Goal: Task Accomplishment & Management: Manage account settings

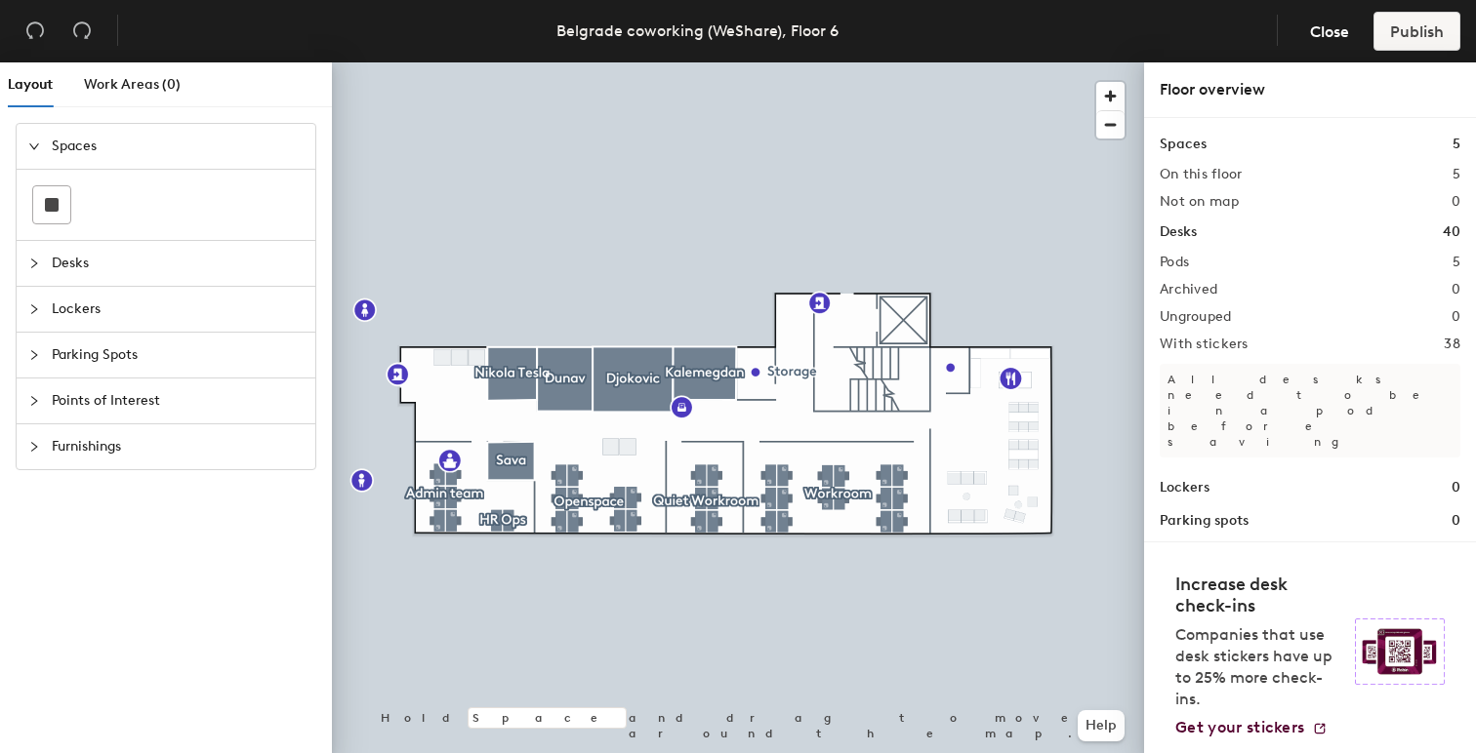
click at [450, 62] on div at bounding box center [738, 62] width 812 height 0
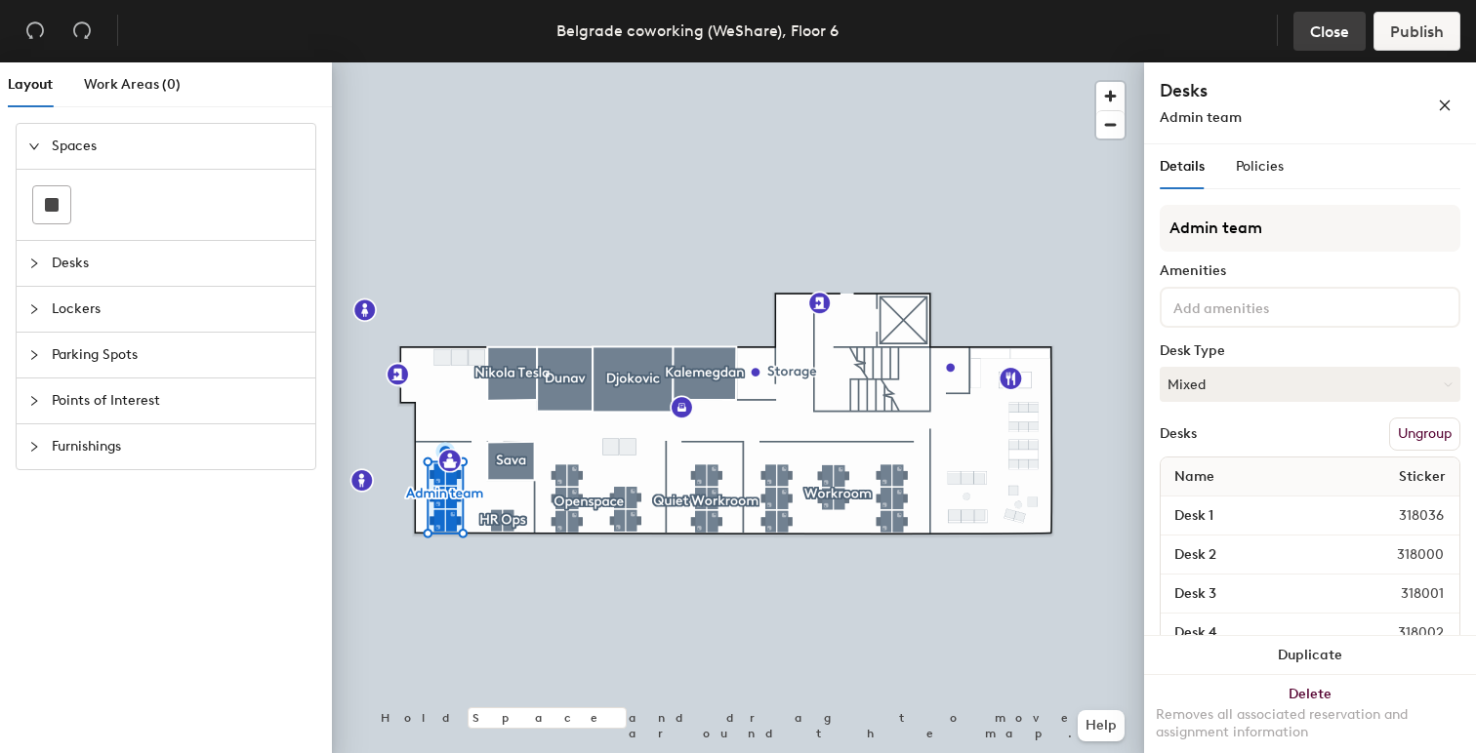
click at [1332, 43] on button "Close" at bounding box center [1329, 31] width 72 height 39
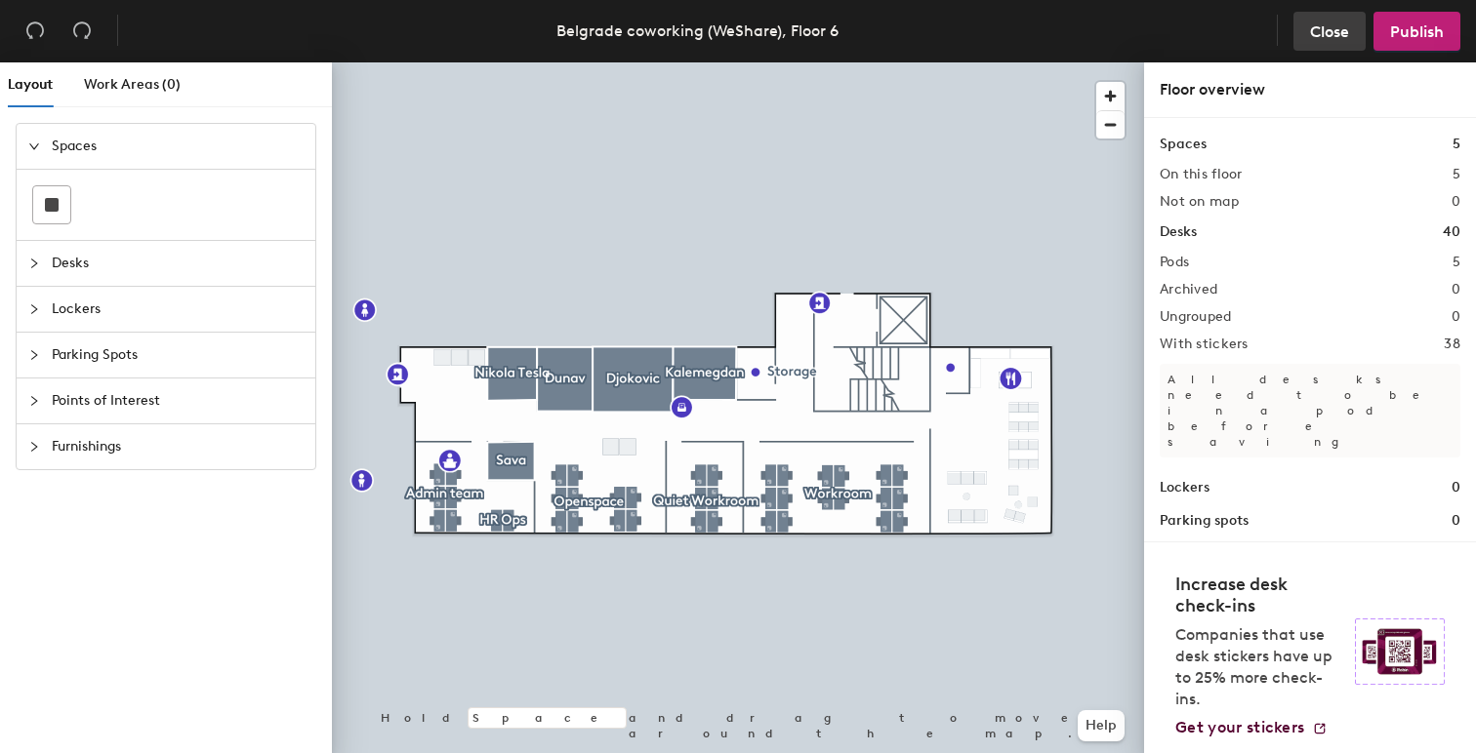
click at [1322, 31] on span "Close" at bounding box center [1329, 31] width 39 height 19
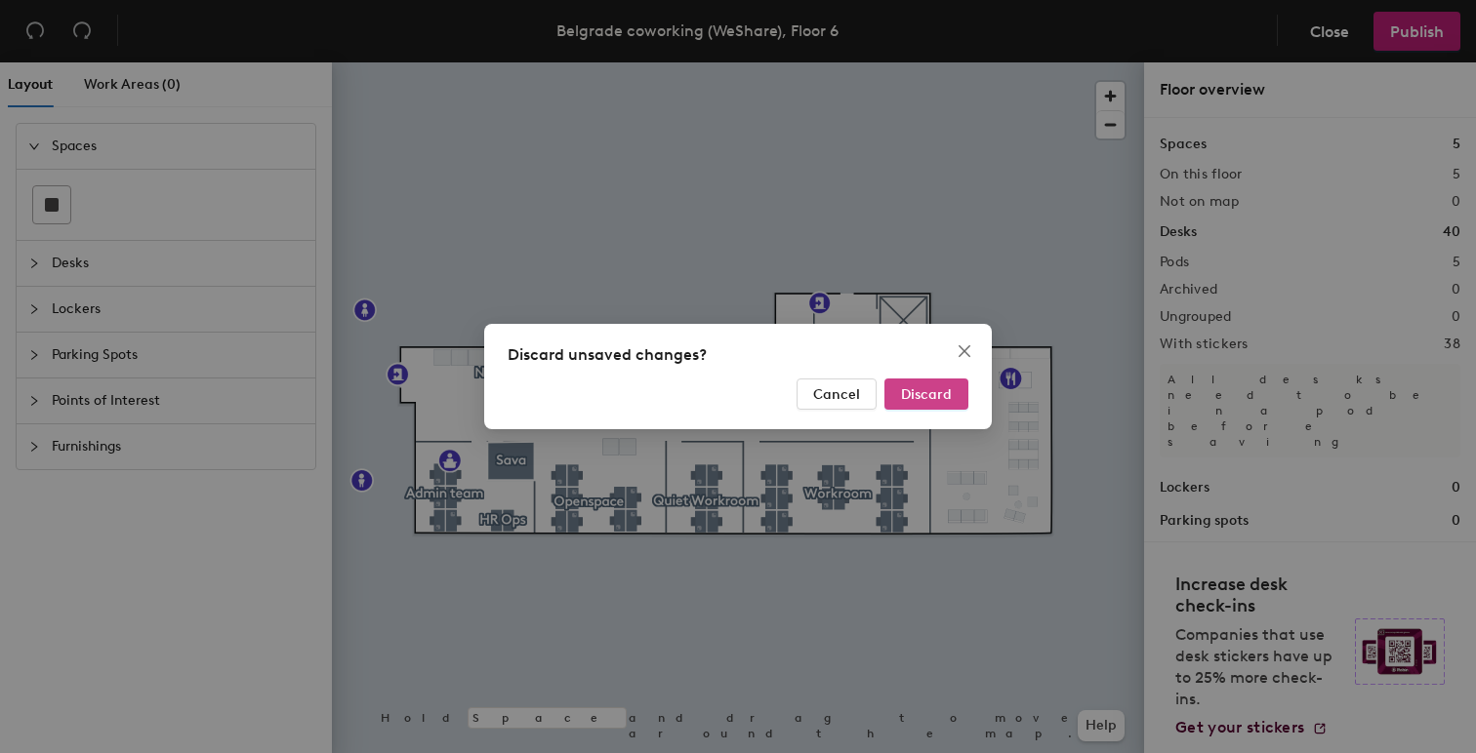
click at [905, 398] on span "Discard" at bounding box center [926, 394] width 51 height 17
